Goal: Task Accomplishment & Management: Complete application form

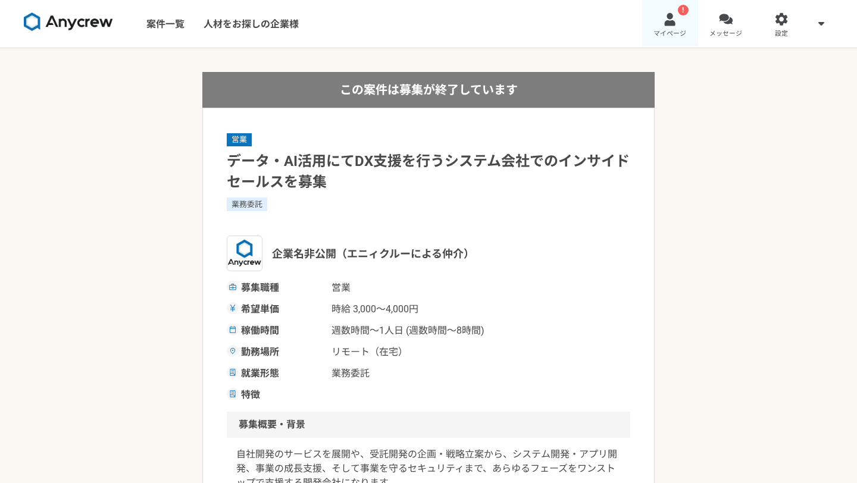
click at [672, 21] on div at bounding box center [670, 19] width 14 height 14
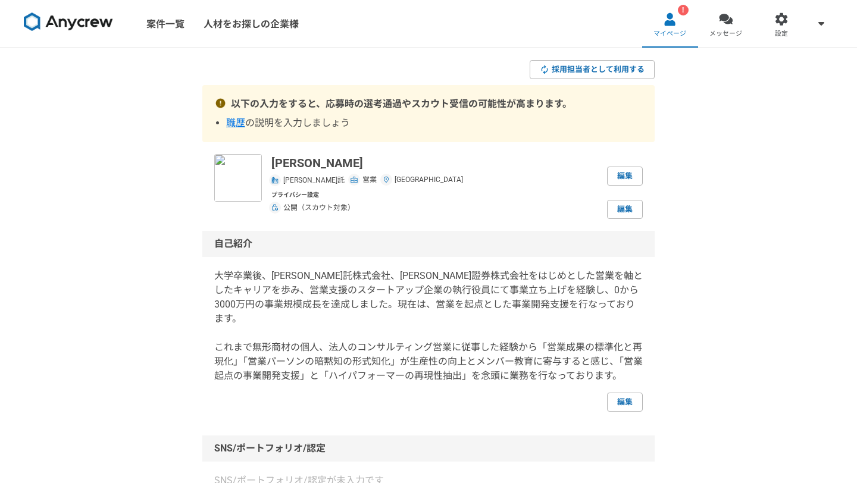
click at [675, 28] on link "! マイページ" at bounding box center [670, 24] width 56 height 48
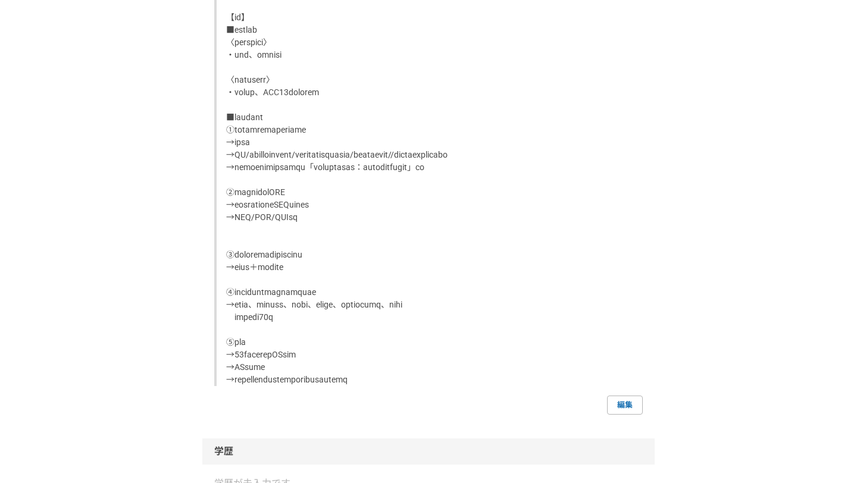
scroll to position [1529, 0]
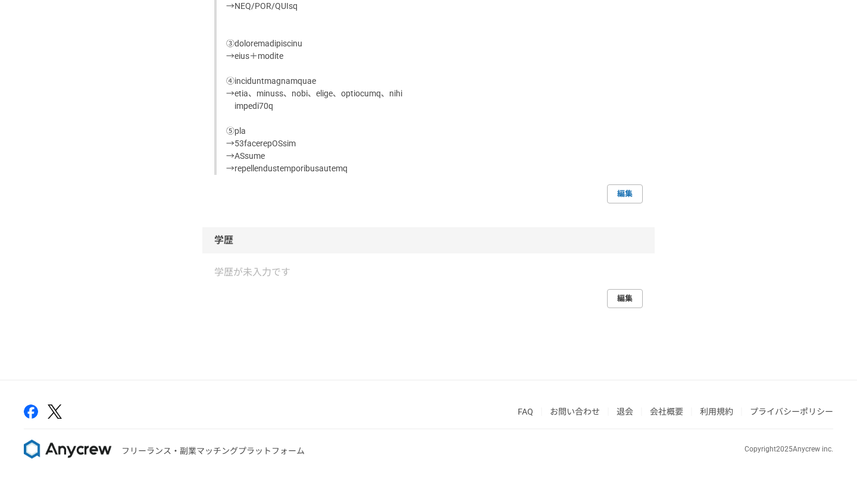
click at [629, 296] on link "編集" at bounding box center [625, 298] width 36 height 19
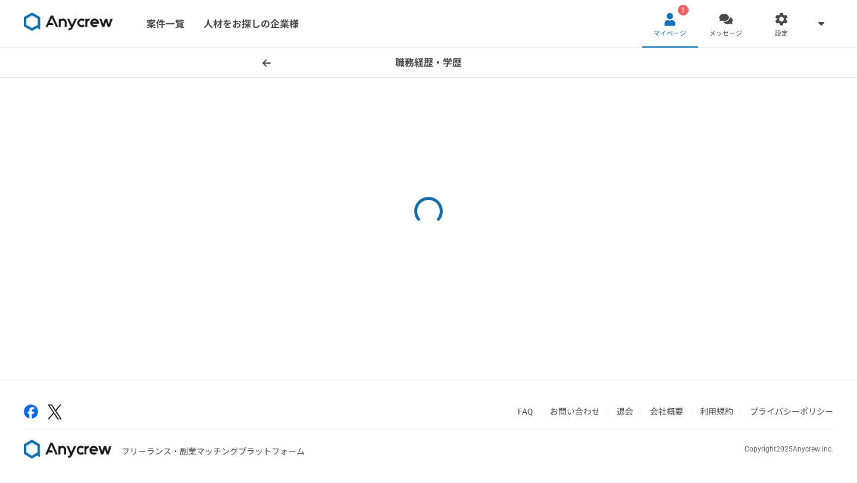
select select "2024"
select select
select select "2024"
select select
select select "2021"
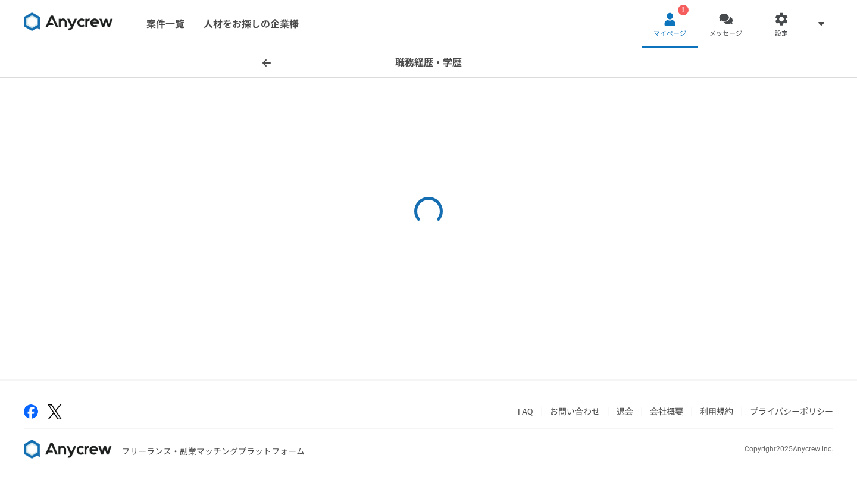
select select "2024"
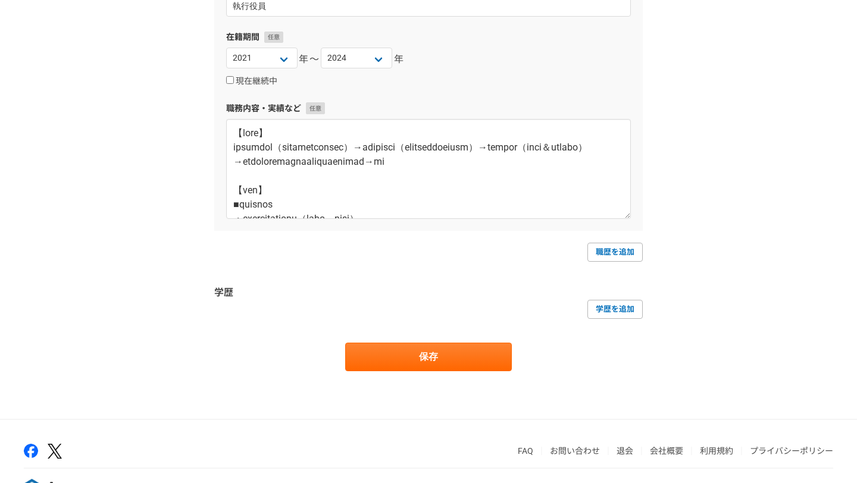
scroll to position [962, 0]
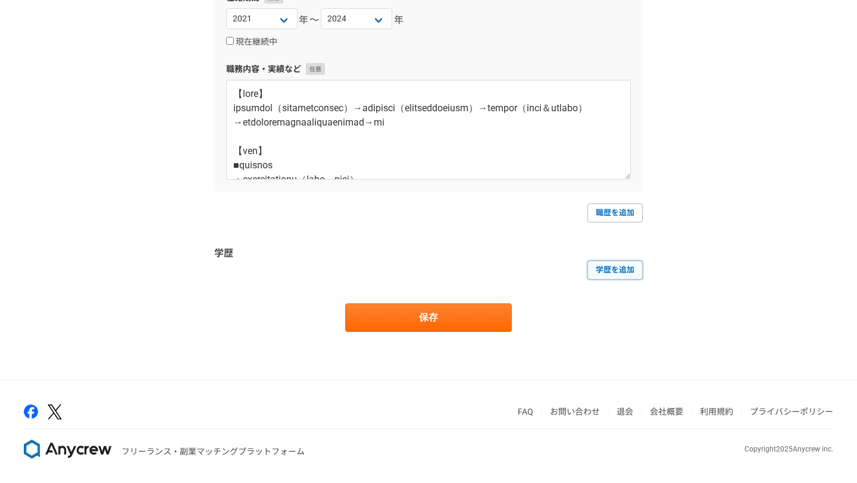
click at [623, 270] on link "学歴を追加" at bounding box center [614, 270] width 55 height 19
select select
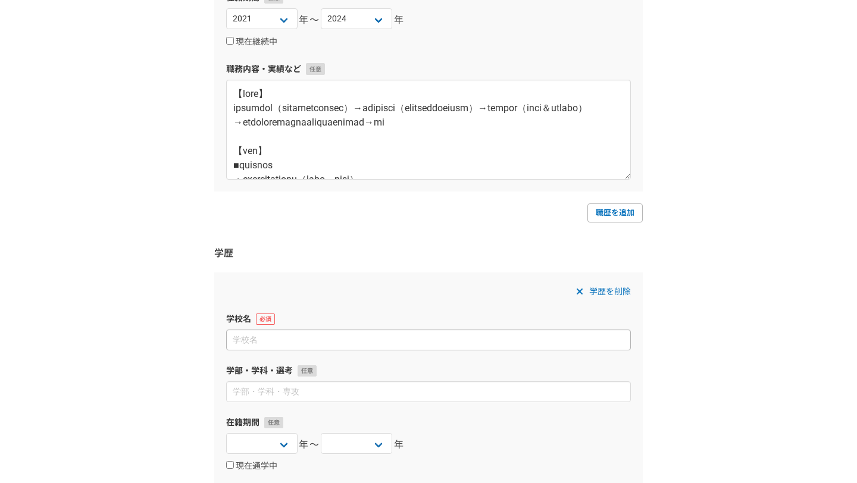
click at [279, 342] on input at bounding box center [428, 340] width 405 height 21
type input "か"
type input "[GEOGRAPHIC_DATA]"
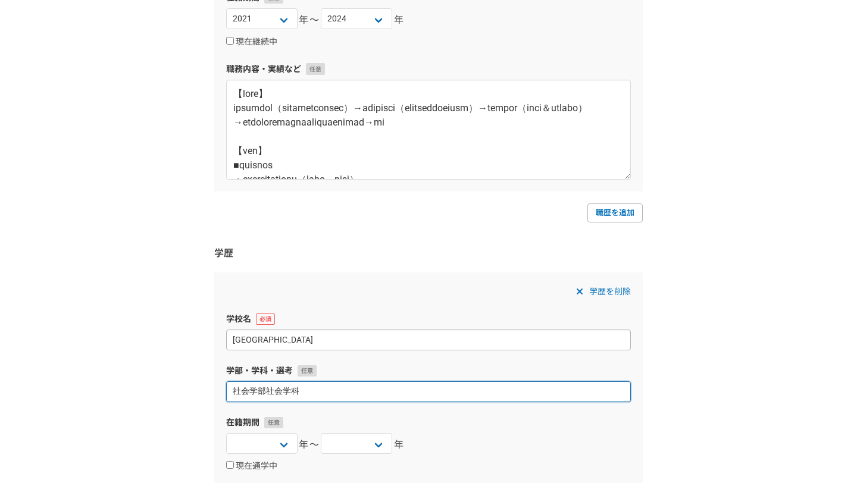
scroll to position [1144, 0]
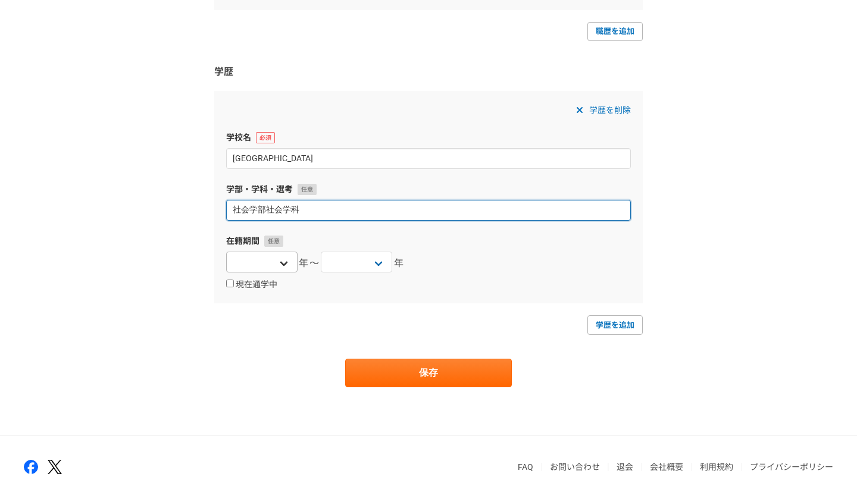
type input "社会学部社会学科"
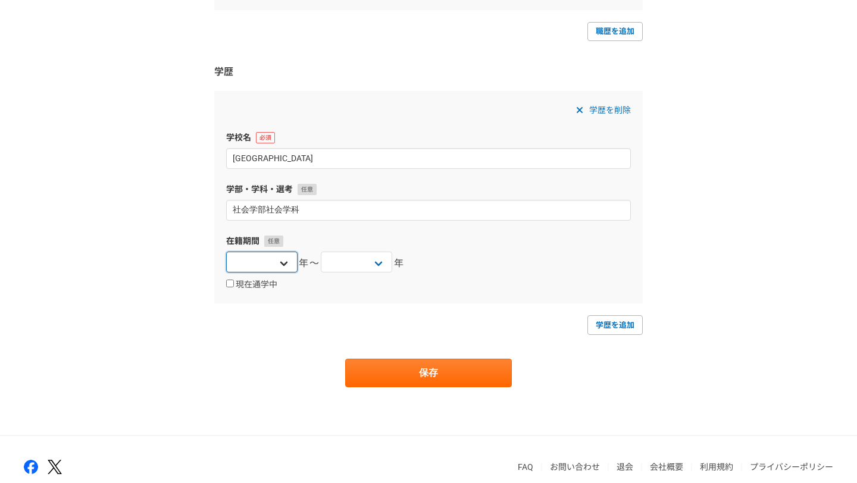
click at [280, 255] on select "[DATE] [DATE] [DATE] [DATE] [DATE] [DATE] [DATE] [DATE] [DATE] [DATE] [DATE] [D…" at bounding box center [261, 262] width 71 height 21
select select "2007"
click at [226, 252] on select "[DATE] [DATE] [DATE] [DATE] [DATE] [DATE] [DATE] [DATE] [DATE] [DATE] [DATE] [D…" at bounding box center [261, 262] width 71 height 21
click at [368, 261] on select "[DATE] [DATE] [DATE] [DATE] [DATE] [DATE] [DATE] [DATE] [DATE] [DATE] [DATE] [D…" at bounding box center [356, 262] width 71 height 21
select select "2011"
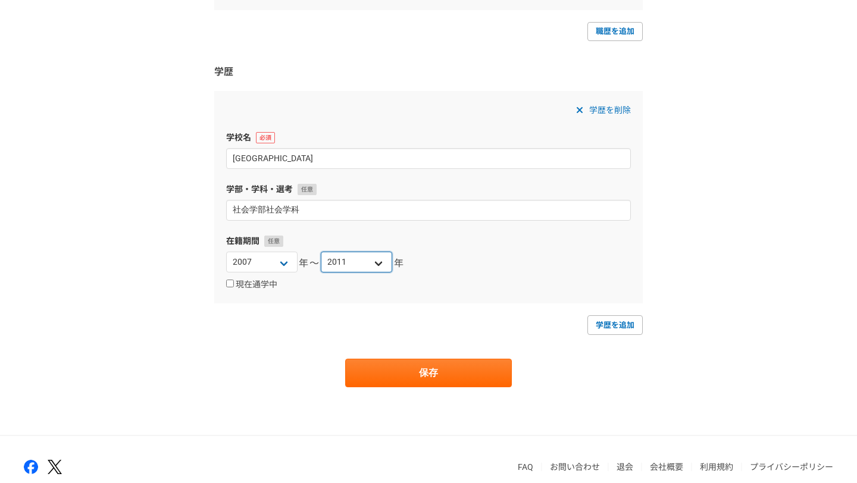
click at [321, 252] on select "[DATE] [DATE] [DATE] [DATE] [DATE] [DATE] [DATE] [DATE] [DATE] [DATE] [DATE] [D…" at bounding box center [356, 262] width 71 height 21
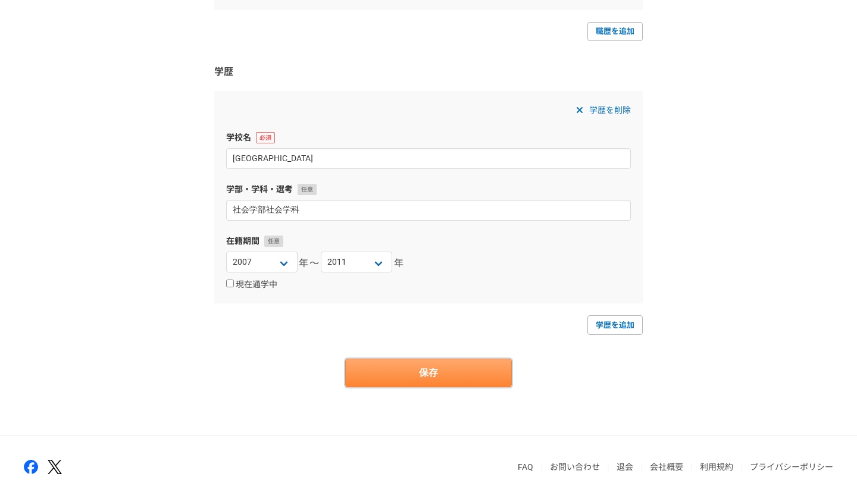
click at [440, 376] on button "保存" at bounding box center [428, 373] width 167 height 29
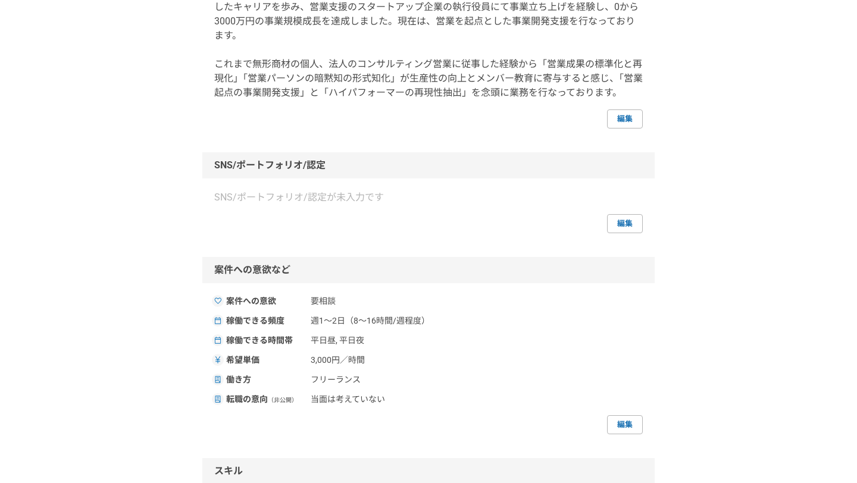
scroll to position [421, 0]
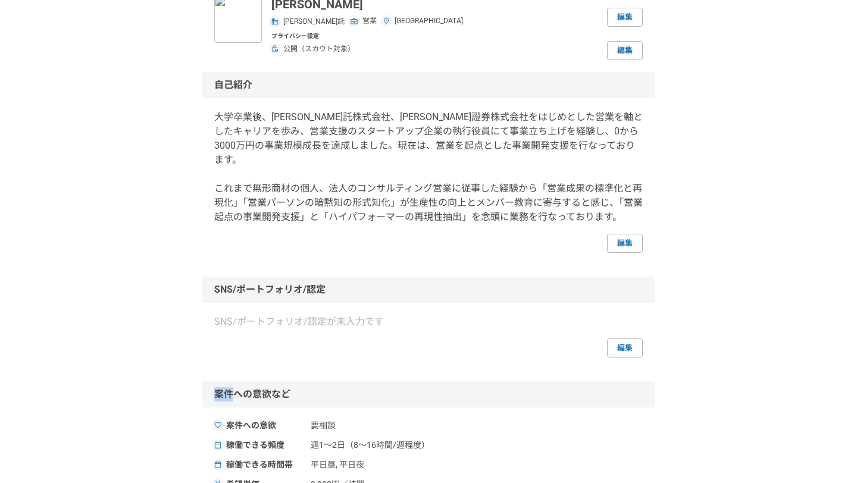
scroll to position [0, 0]
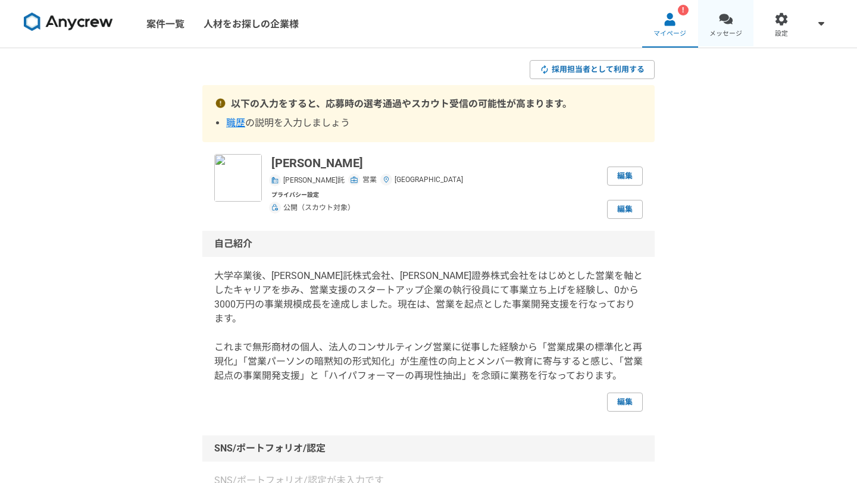
click at [731, 14] on div at bounding box center [726, 19] width 14 height 14
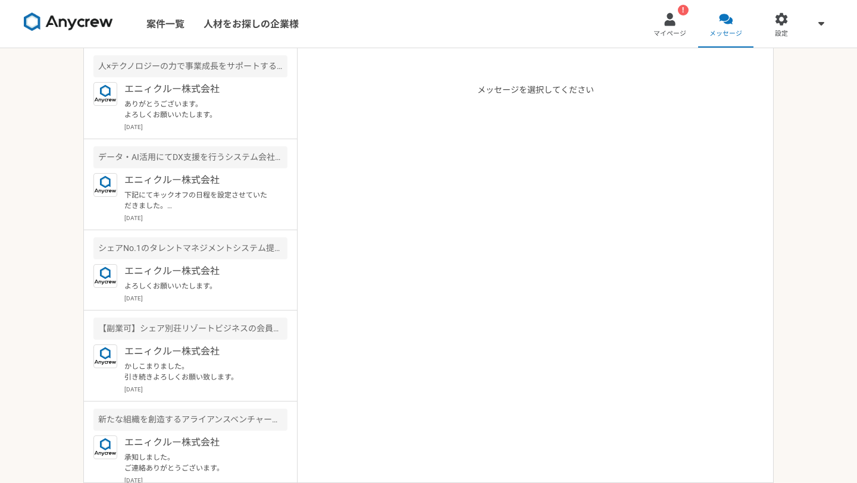
click at [101, 18] on img at bounding box center [68, 21] width 89 height 19
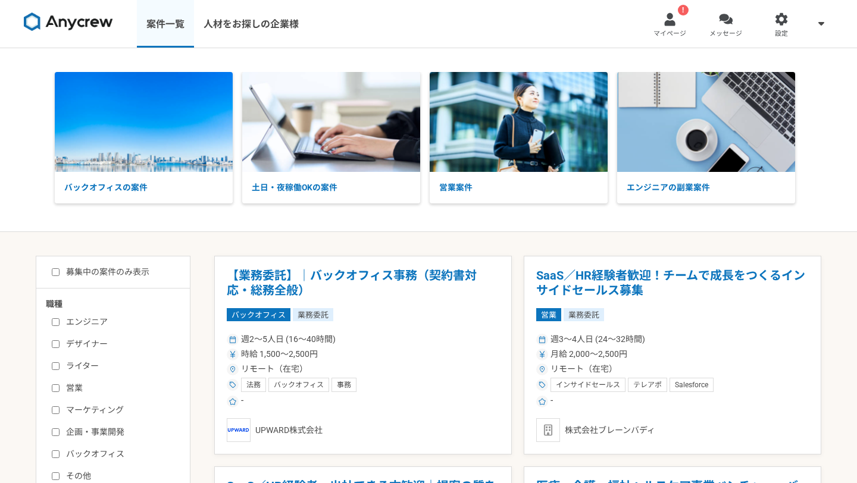
click at [165, 22] on link "案件一覧" at bounding box center [165, 24] width 57 height 48
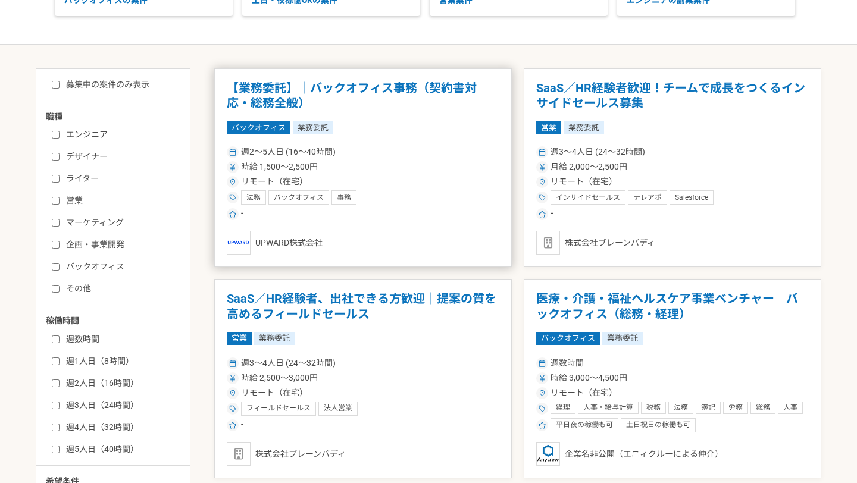
scroll to position [211, 0]
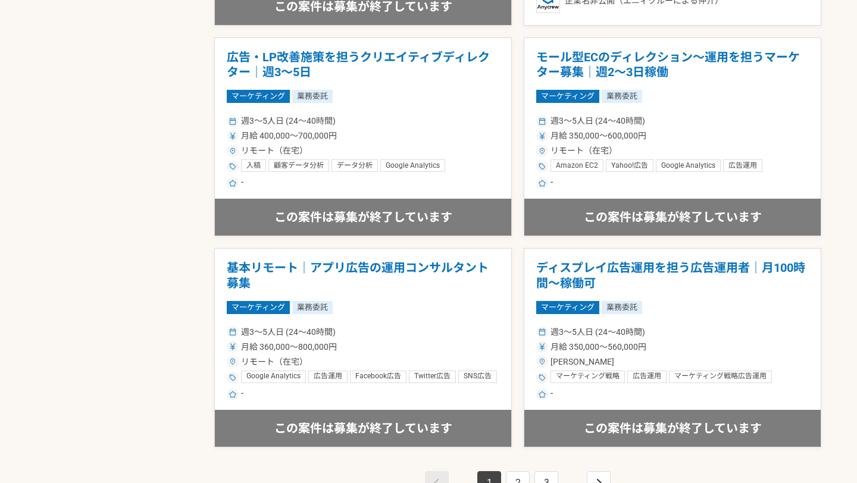
scroll to position [2069, 0]
